Goal: Task Accomplishment & Management: Complete application form

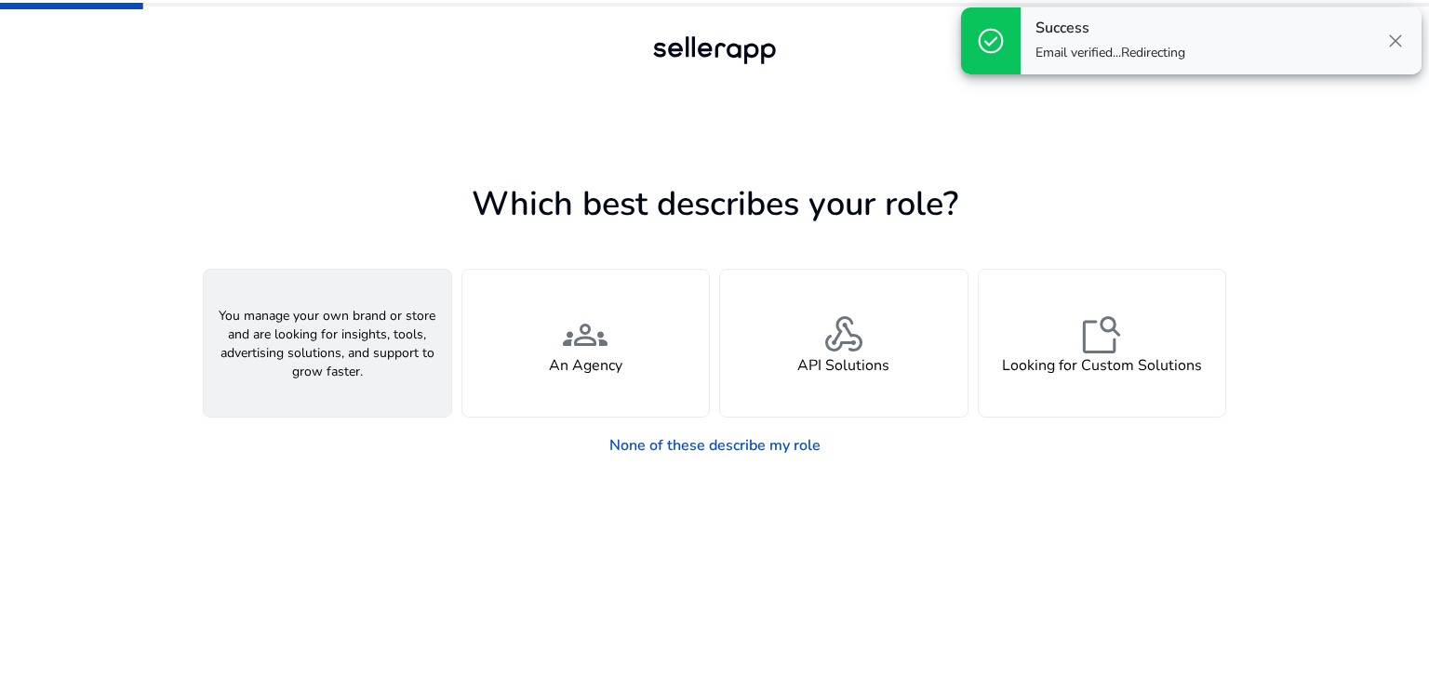
click at [383, 355] on div "person A Seller" at bounding box center [327, 343] width 247 height 147
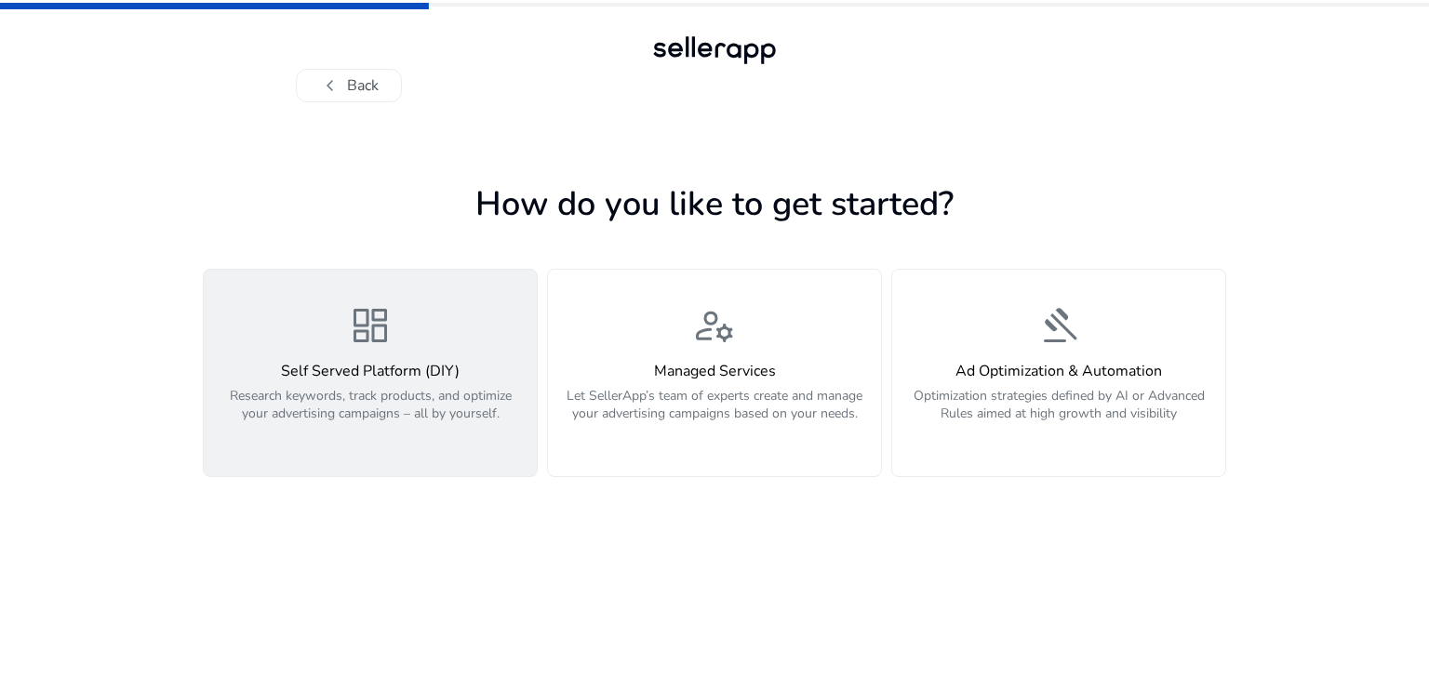
click at [383, 367] on h4 "Self Served Platform (DIY)" at bounding box center [370, 372] width 311 height 18
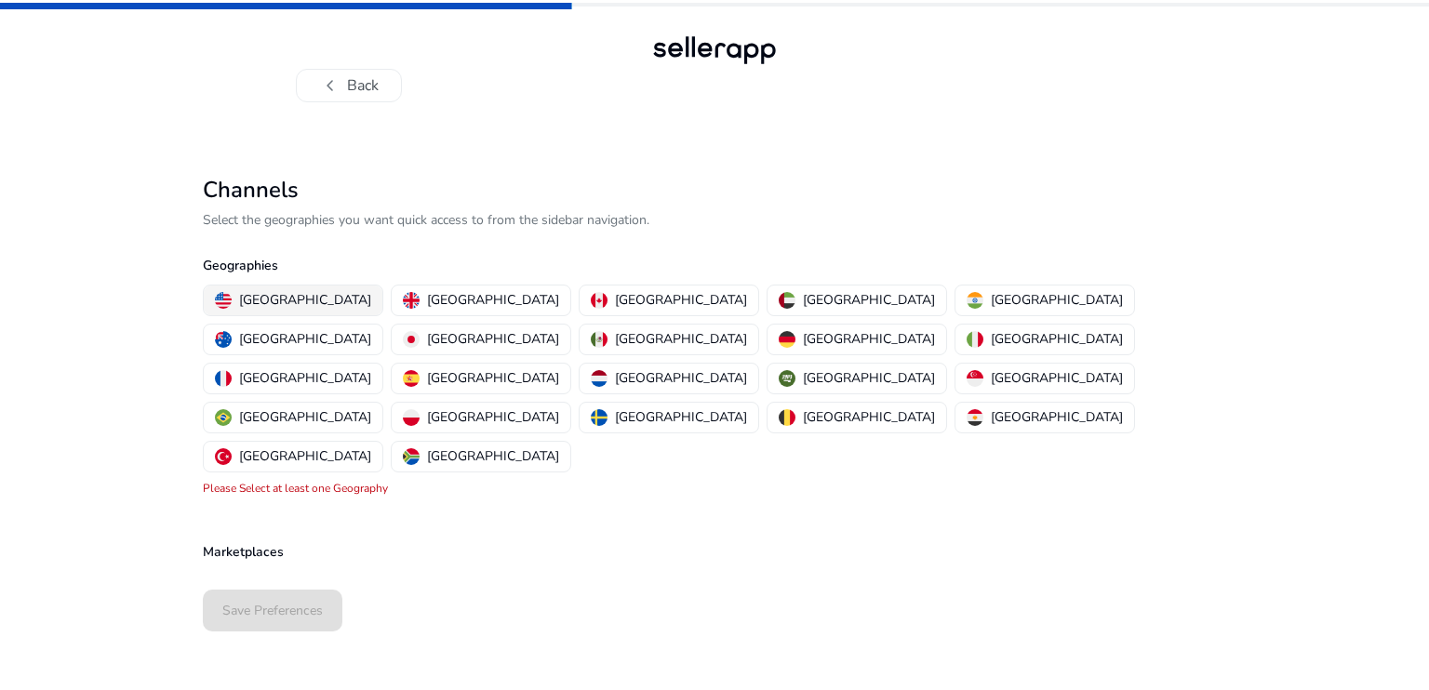
click at [278, 301] on p "[GEOGRAPHIC_DATA]" at bounding box center [305, 300] width 132 height 20
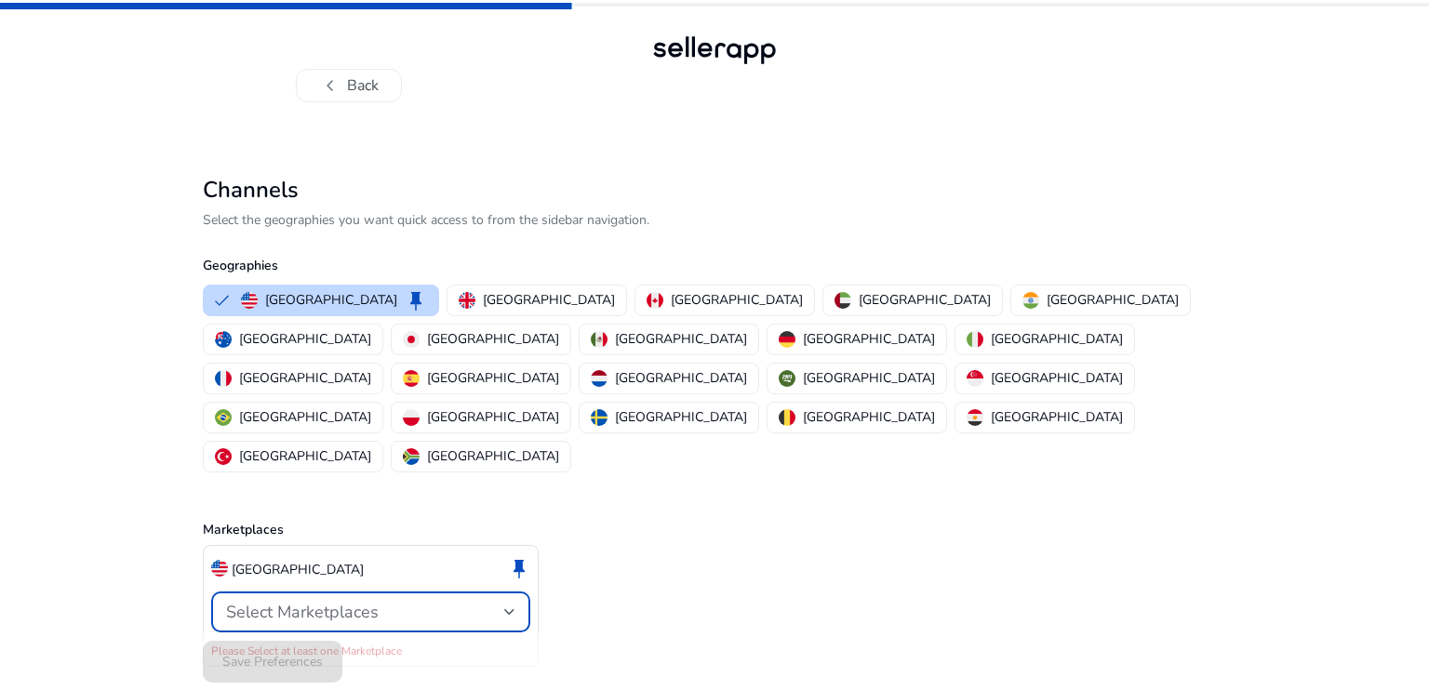
click at [309, 601] on span "Select Marketplaces" at bounding box center [302, 612] width 153 height 22
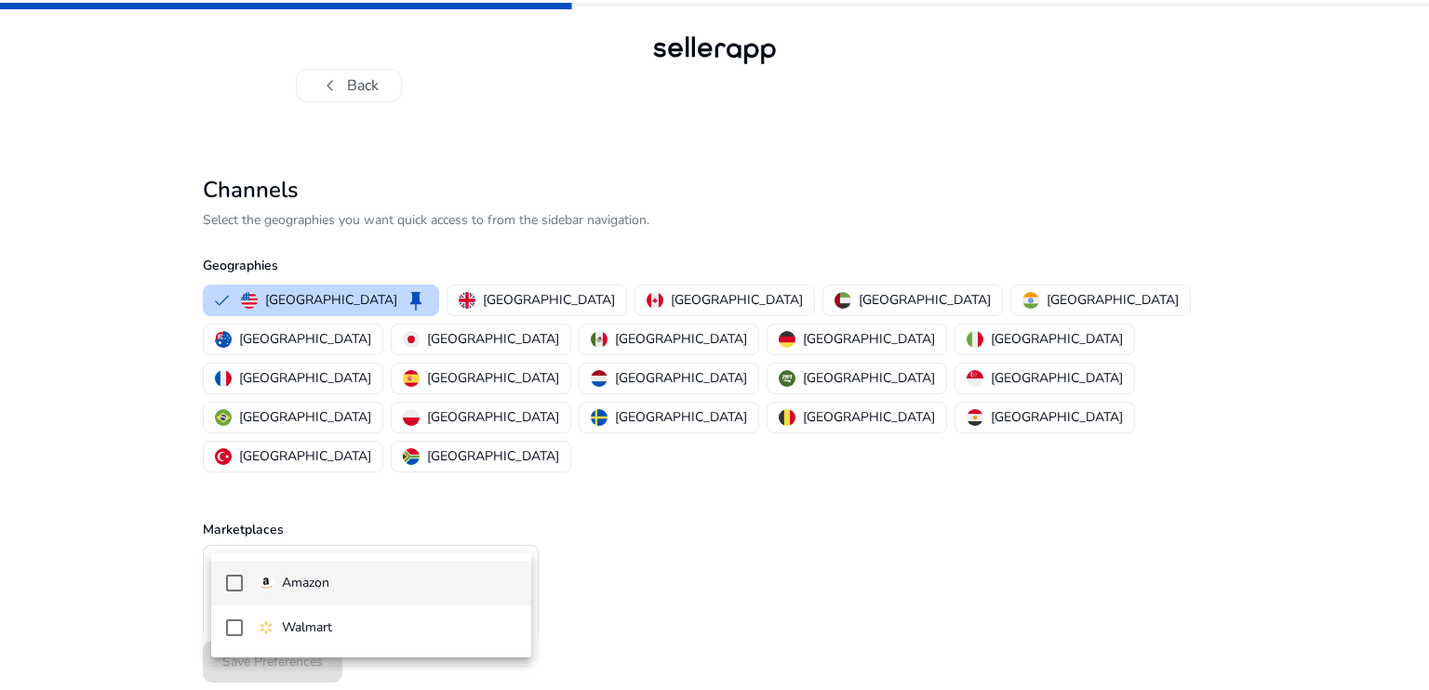
click at [291, 582] on p "Amazon" at bounding box center [305, 583] width 47 height 20
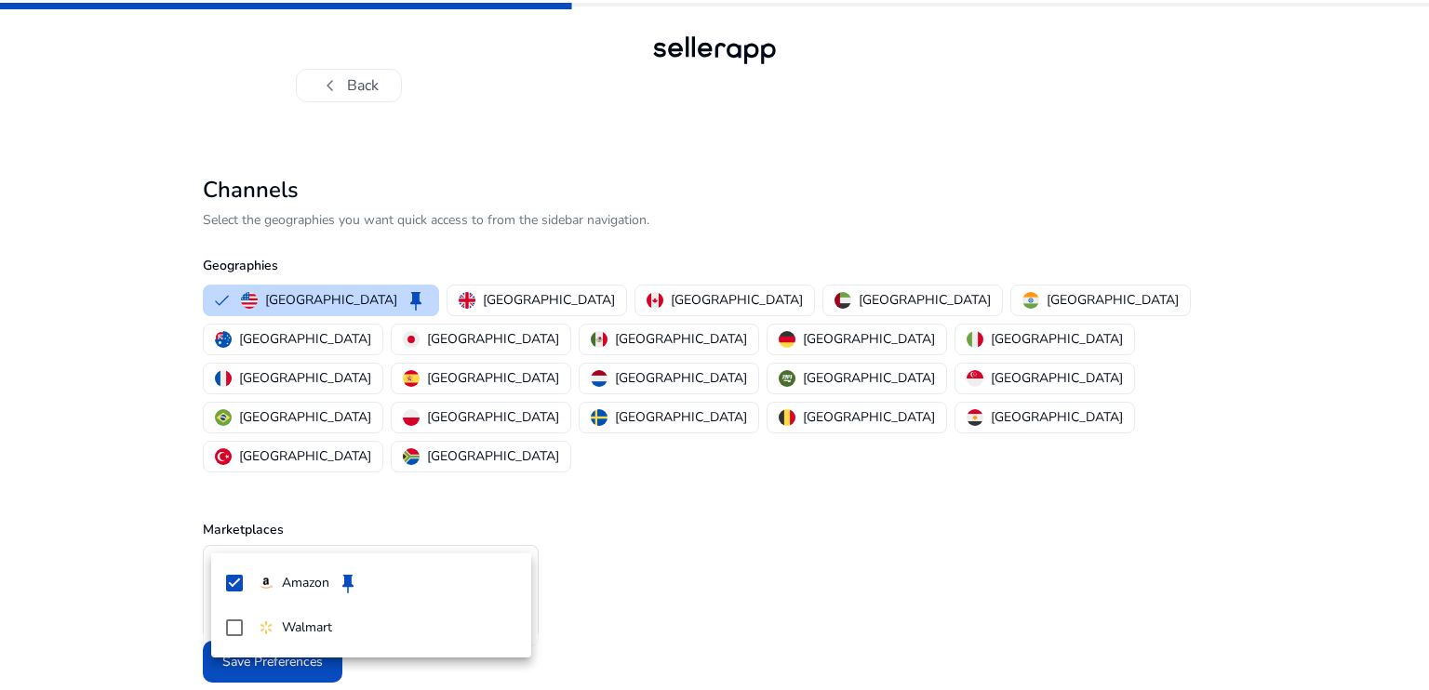
click at [141, 578] on div at bounding box center [714, 345] width 1429 height 690
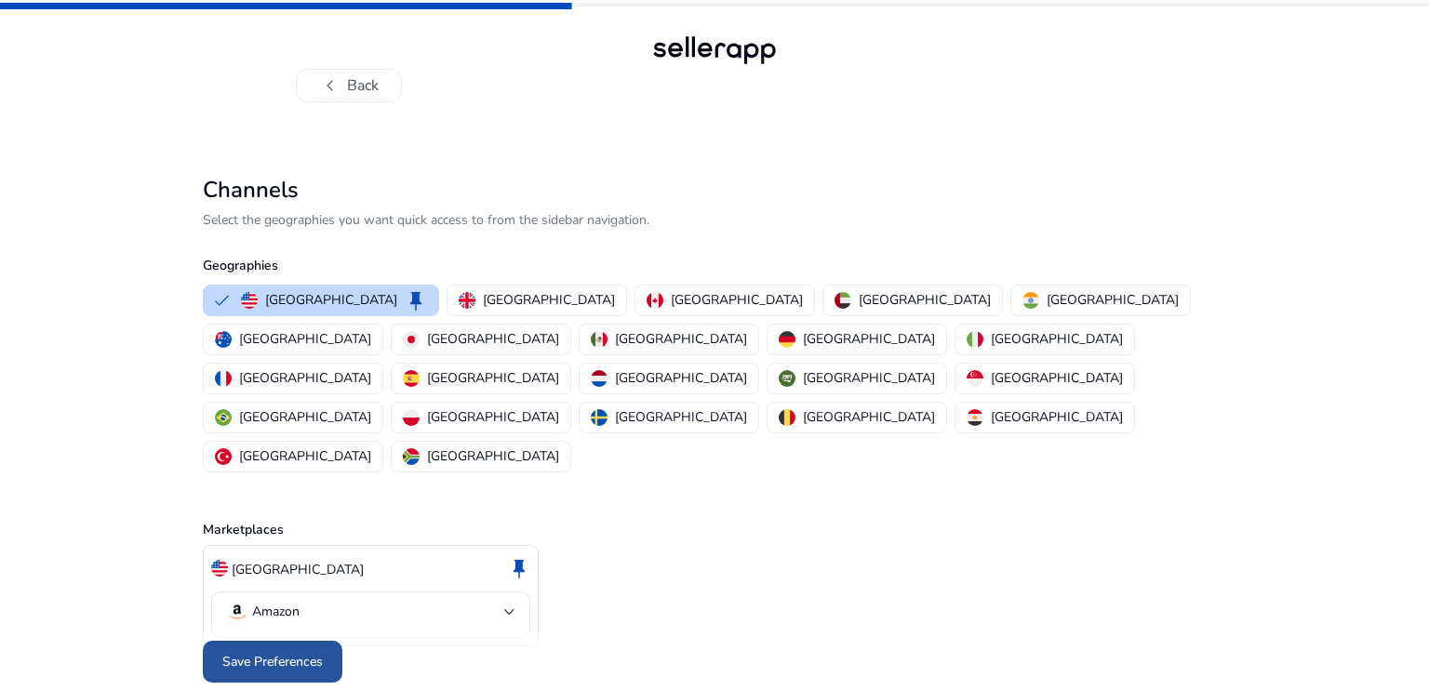
click at [236, 652] on span "Save Preferences" at bounding box center [272, 662] width 100 height 20
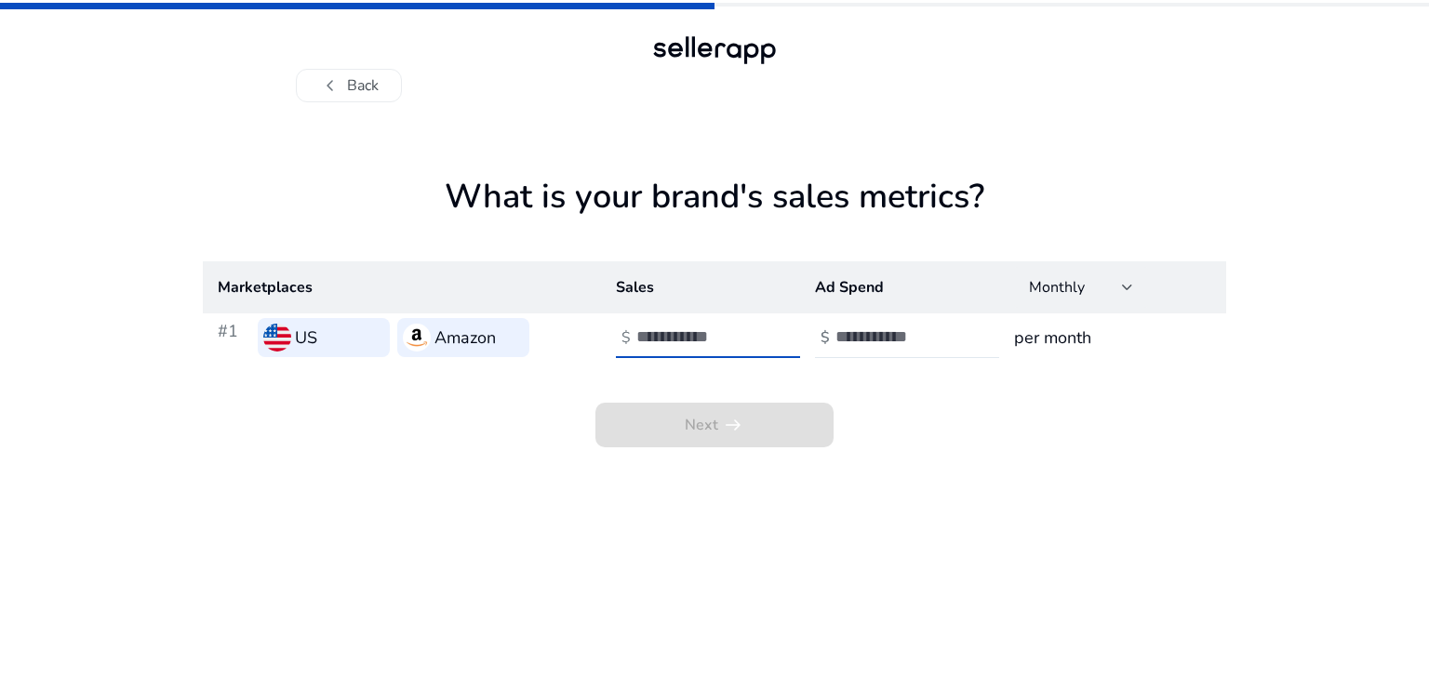
click at [688, 334] on input "number" at bounding box center [699, 336] width 126 height 20
type input "****"
click at [863, 330] on input "number" at bounding box center [898, 336] width 126 height 20
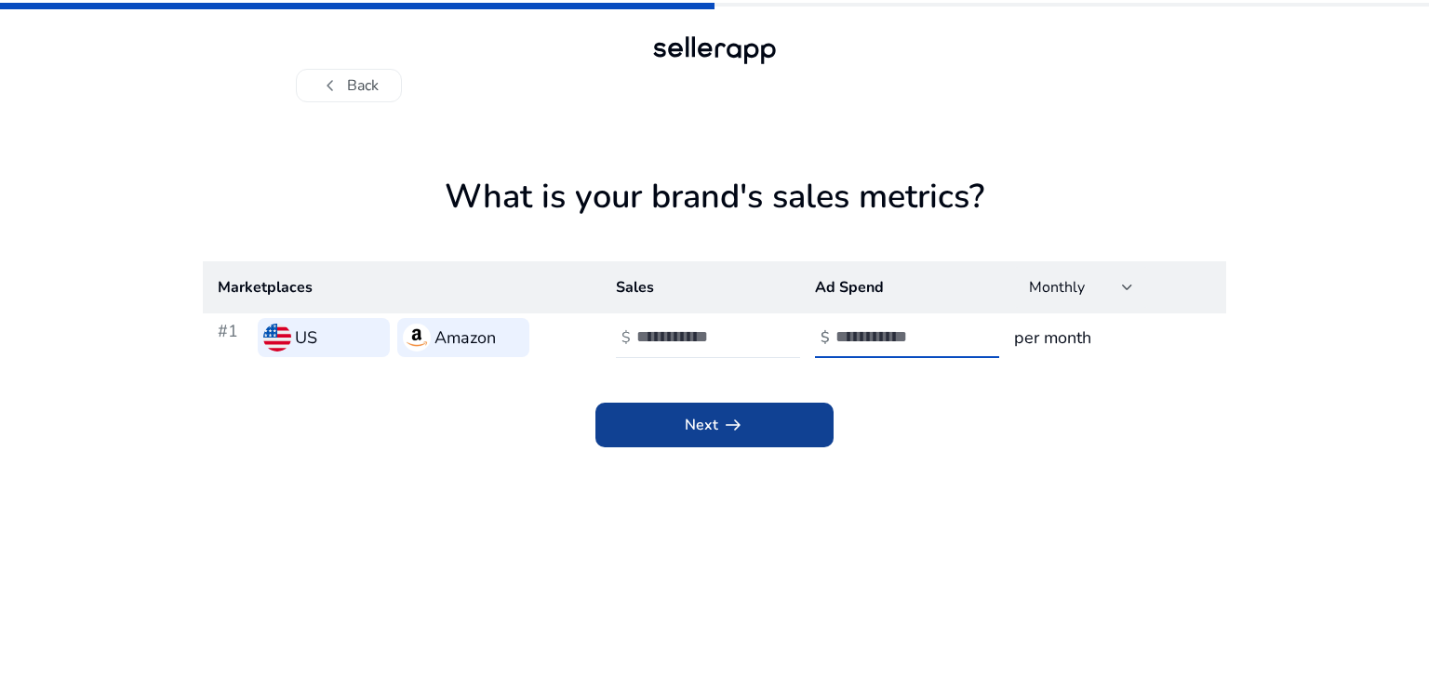
type input "*"
click at [745, 420] on span at bounding box center [714, 425] width 238 height 45
